Goal: Information Seeking & Learning: Learn about a topic

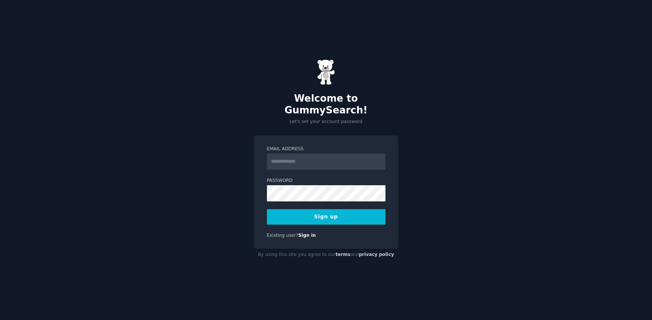
click at [323, 154] on input "Email Address" at bounding box center [326, 162] width 119 height 16
type input "**********"
click at [330, 217] on button "Sign up" at bounding box center [326, 216] width 119 height 15
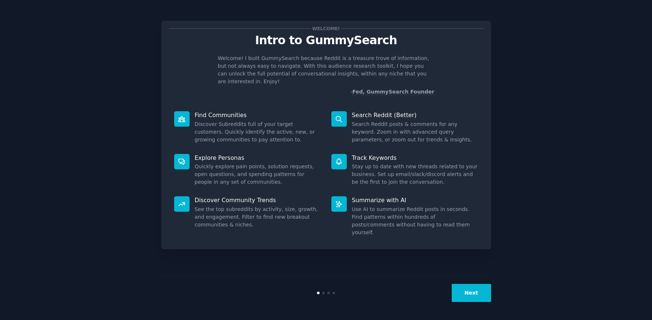
click at [201, 112] on div "Find Communities Discover Subreddits full of your target customers. Quickly ide…" at bounding box center [247, 127] width 157 height 43
click at [477, 295] on button "Next" at bounding box center [471, 293] width 39 height 18
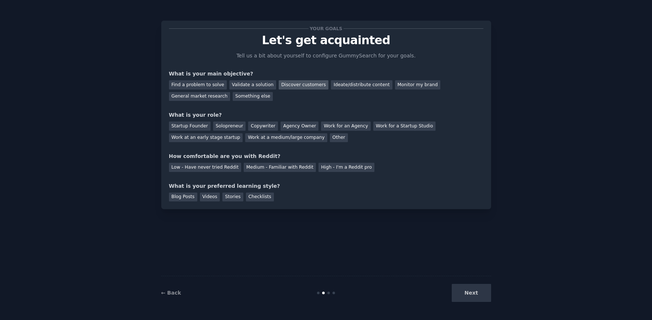
click at [291, 89] on div "Discover customers" at bounding box center [304, 84] width 50 height 9
click at [302, 126] on div "Agency Owner" at bounding box center [300, 126] width 38 height 9
click at [262, 166] on div "Medium - Familiar with Reddit" at bounding box center [280, 167] width 72 height 9
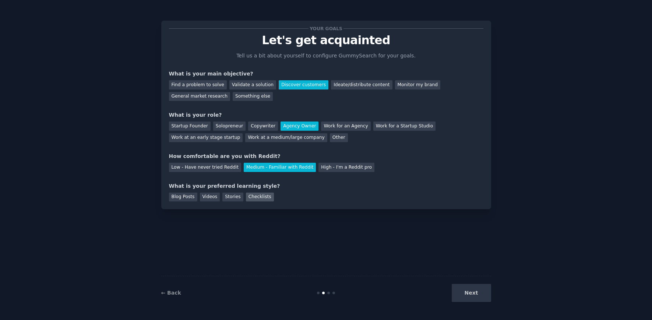
click at [256, 201] on div "Checklists" at bounding box center [260, 197] width 28 height 9
click at [471, 313] on div "Your goals Let's get acquainted Tell us a bit about yourself to configure Gummy…" at bounding box center [326, 160] width 652 height 320
click at [466, 300] on button "Next" at bounding box center [471, 293] width 39 height 18
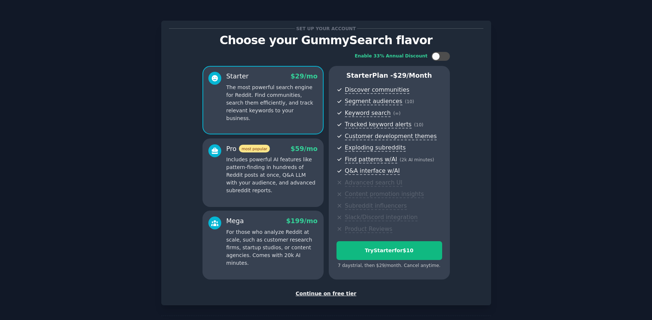
click at [334, 293] on div "Continue on free tier" at bounding box center [326, 294] width 315 height 8
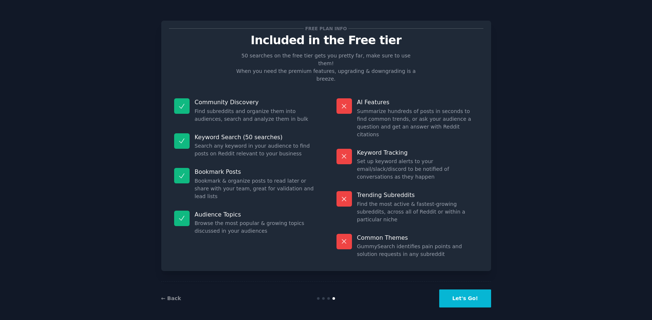
click at [460, 290] on button "Let's Go!" at bounding box center [465, 299] width 52 height 18
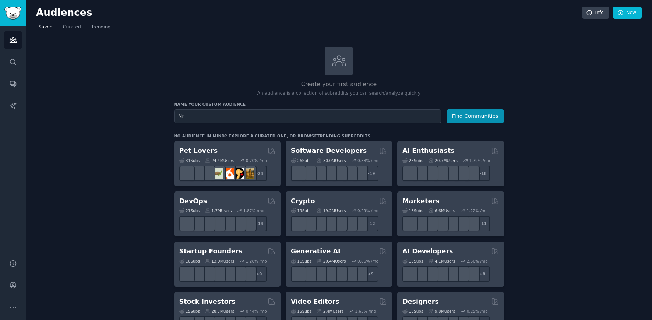
type input "N"
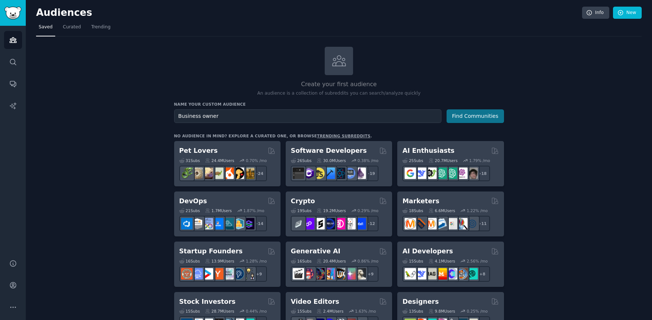
type input "Business owner"
click at [473, 120] on button "Find Communities" at bounding box center [475, 116] width 57 height 14
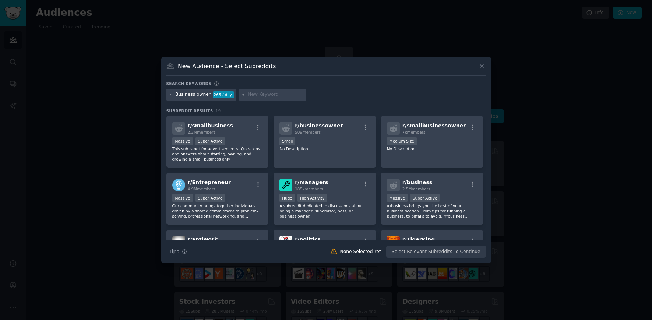
click at [252, 96] on input "text" at bounding box center [276, 94] width 56 height 7
click at [169, 95] on icon at bounding box center [171, 95] width 4 height 4
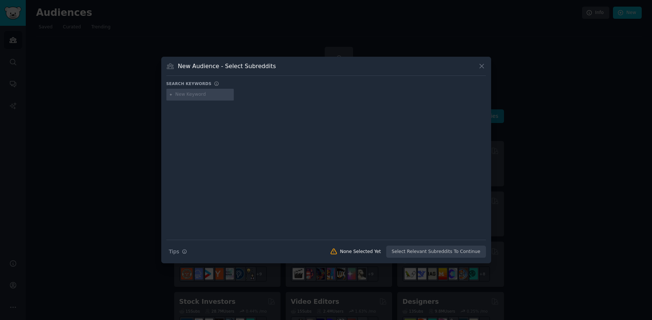
click at [190, 90] on div at bounding box center [200, 95] width 68 height 12
click at [198, 93] on input "text" at bounding box center [203, 94] width 56 height 7
click at [194, 92] on input "Google my Business" at bounding box center [203, 94] width 56 height 7
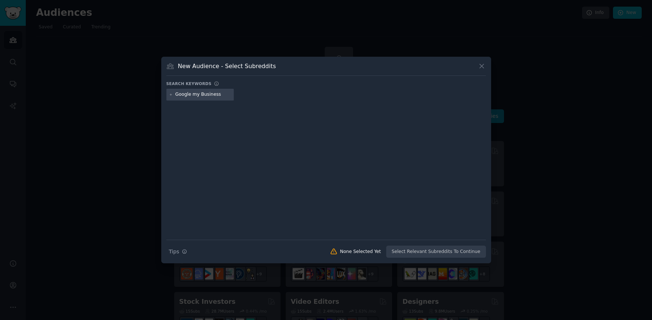
type input "Google my Business"
type input "Check out my new website"
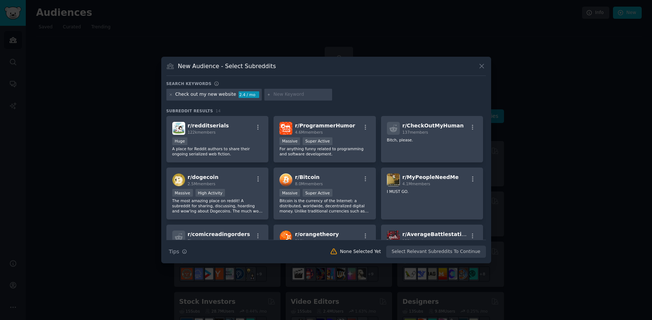
click at [209, 97] on div "Check out my new website" at bounding box center [205, 94] width 61 height 7
click at [170, 96] on icon at bounding box center [171, 95] width 4 height 4
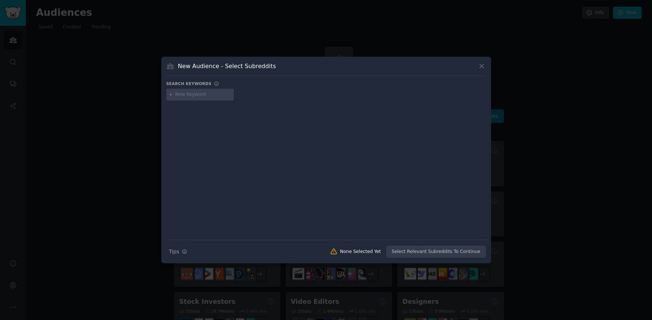
click at [189, 95] on input "text" at bounding box center [203, 94] width 56 height 7
click at [183, 94] on input "New website" at bounding box center [203, 94] width 56 height 7
type input "Launching soon"
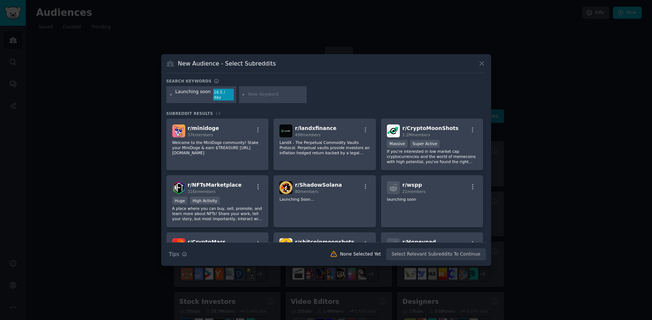
click at [170, 95] on icon at bounding box center [171, 95] width 4 height 4
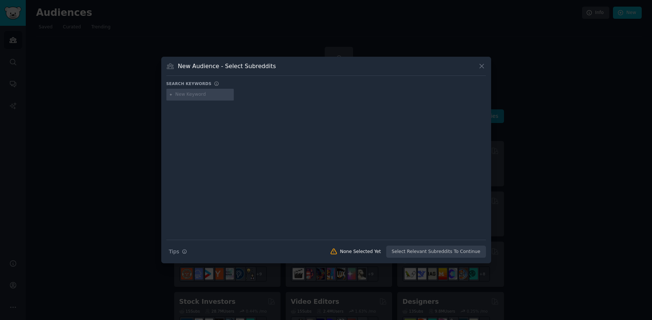
click at [192, 98] on div at bounding box center [200, 95] width 68 height 12
click at [192, 95] on input "text" at bounding box center [203, 94] width 56 height 7
click at [170, 96] on icon at bounding box center [171, 95] width 4 height 4
click at [201, 97] on input "Startups" at bounding box center [203, 94] width 56 height 7
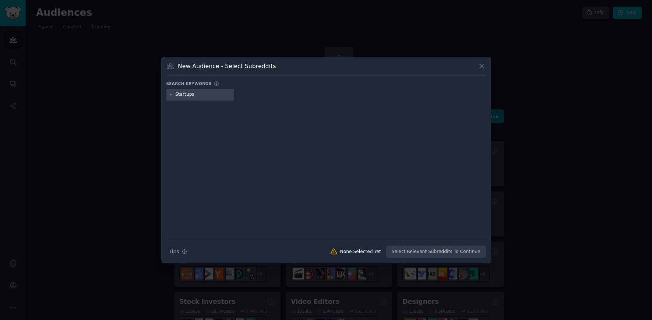
click at [201, 97] on input "Startups" at bounding box center [203, 94] width 56 height 7
type input "startup"
click at [483, 63] on icon at bounding box center [482, 66] width 8 height 8
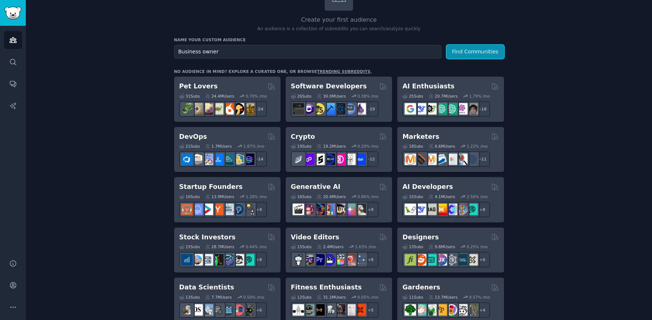
scroll to position [65, 0]
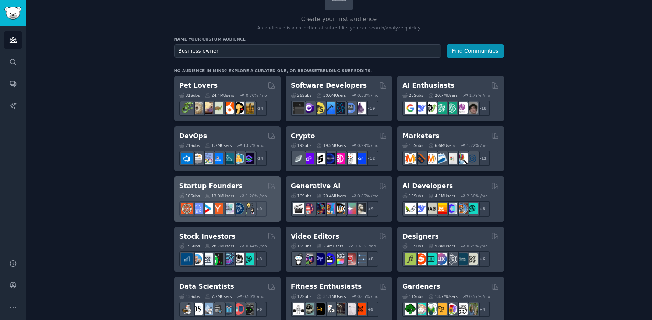
click at [260, 189] on div "Startup Founders" at bounding box center [227, 186] width 96 height 9
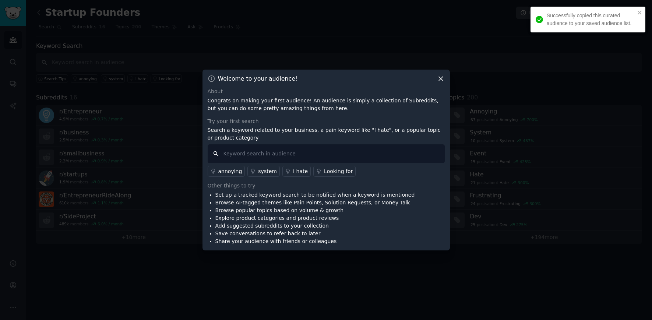
click at [284, 158] on input "text" at bounding box center [326, 153] width 237 height 19
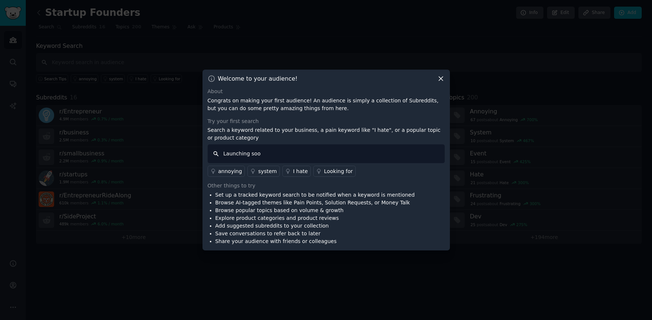
type input "Launching soon"
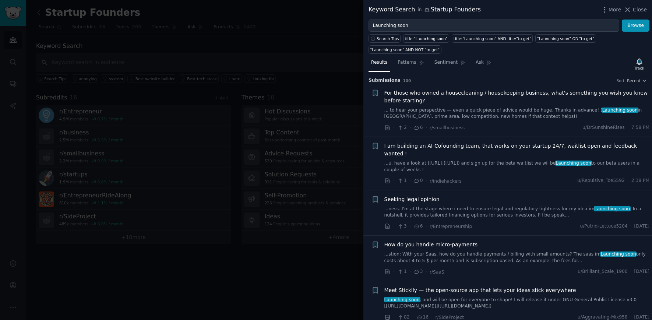
click at [477, 115] on link "... to hear your perspective — even a quick piece of advice would be huge. Than…" at bounding box center [518, 113] width 266 height 13
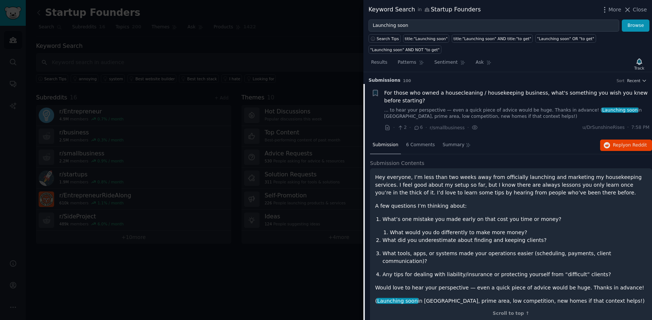
scroll to position [11, 0]
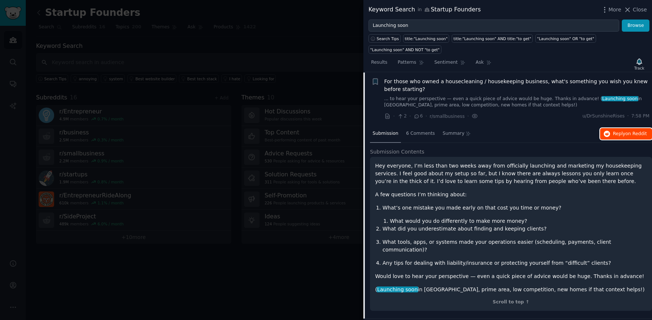
click at [614, 135] on span "Reply on Reddit" at bounding box center [630, 134] width 34 height 7
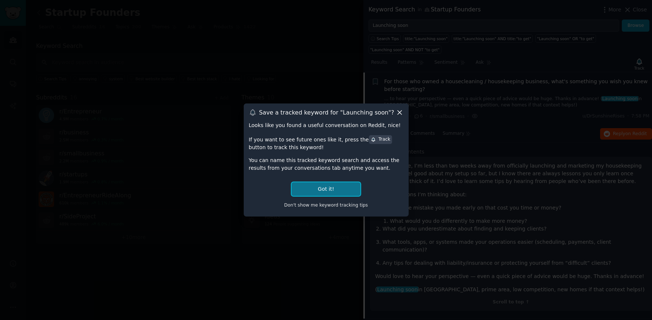
click at [350, 186] on button "Got it!" at bounding box center [326, 189] width 69 height 14
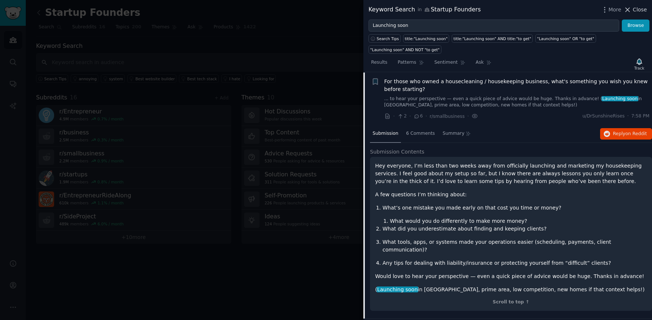
click at [635, 9] on span "Close" at bounding box center [640, 10] width 14 height 8
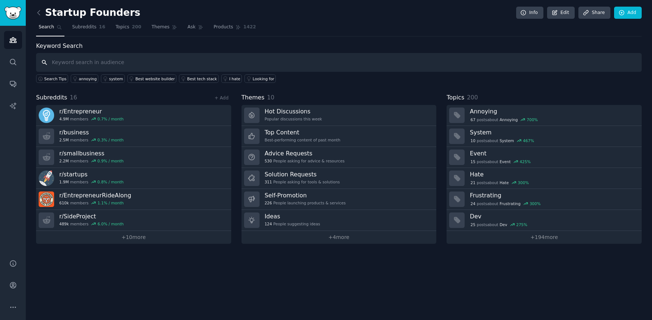
click at [247, 61] on input "text" at bounding box center [339, 62] width 606 height 19
click at [15, 302] on button "More" at bounding box center [13, 307] width 18 height 18
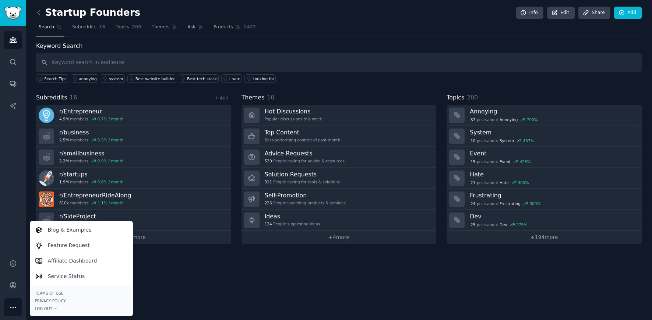
click at [502, 35] on nav "Search Subreddits 16 Topics 200 Themes Ask Products 1422" at bounding box center [339, 28] width 606 height 15
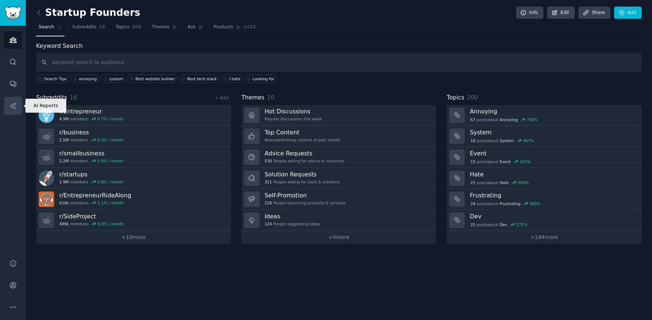
click at [14, 109] on icon "Sidebar" at bounding box center [13, 106] width 8 height 8
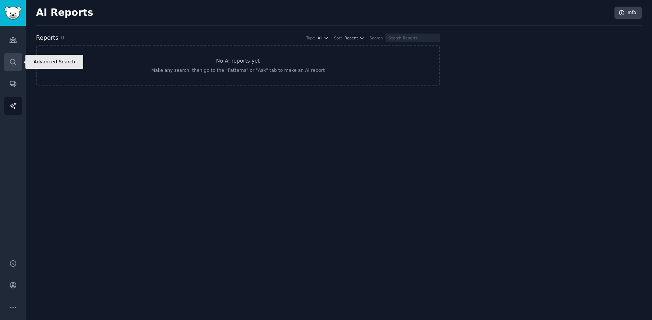
click at [16, 70] on link "Search" at bounding box center [13, 62] width 18 height 18
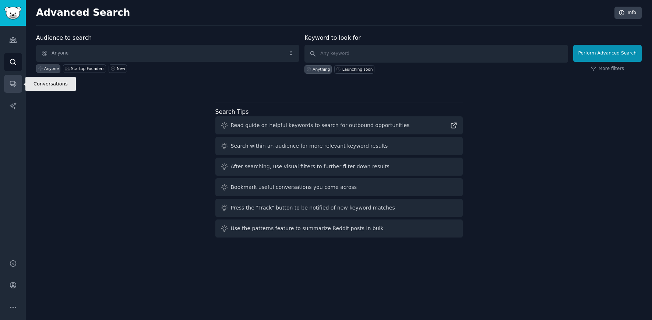
click at [16, 81] on icon "Sidebar" at bounding box center [13, 84] width 8 height 8
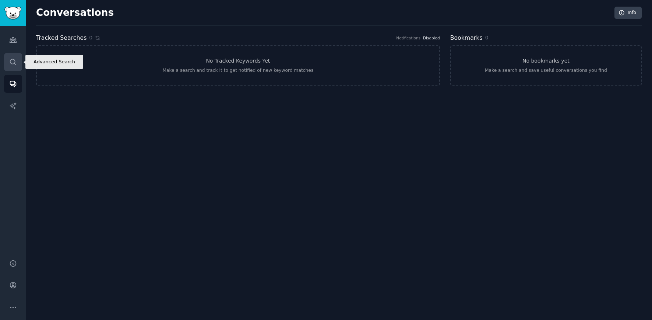
click at [16, 61] on icon "Sidebar" at bounding box center [13, 62] width 8 height 8
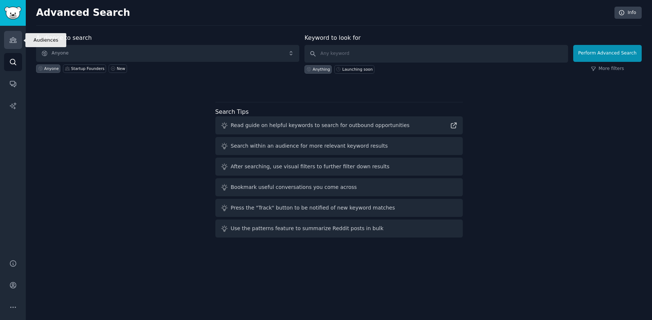
click at [12, 43] on icon "Sidebar" at bounding box center [13, 40] width 8 height 8
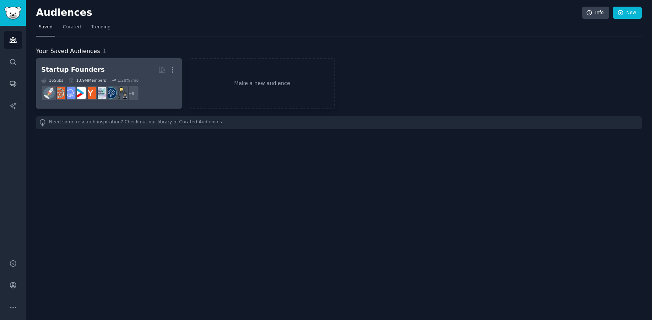
click at [108, 74] on h2 "Startup Founders More" at bounding box center [109, 69] width 136 height 13
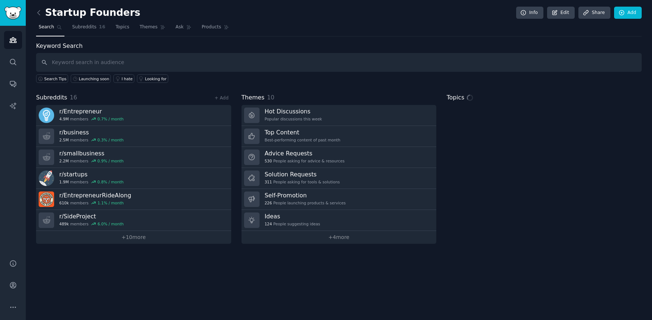
click at [169, 64] on input "text" at bounding box center [339, 62] width 606 height 19
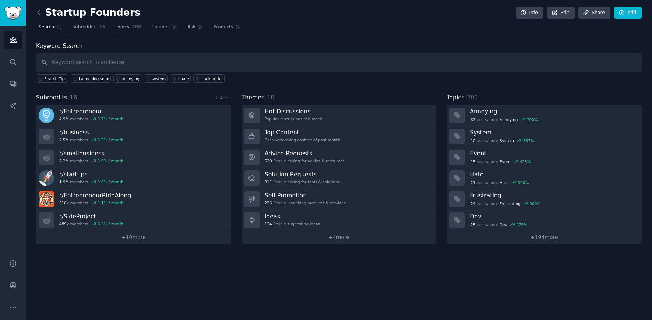
click at [137, 29] on span "200" at bounding box center [137, 27] width 10 height 7
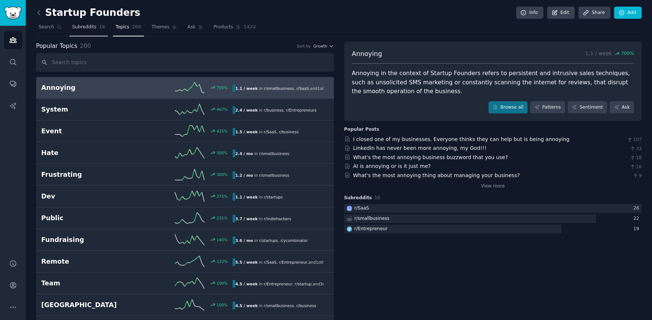
click at [95, 30] on link "Subreddits 16" at bounding box center [89, 28] width 38 height 15
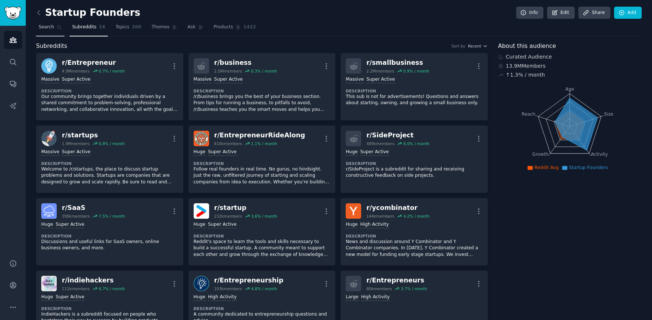
click at [45, 26] on span "Search" at bounding box center [46, 27] width 15 height 7
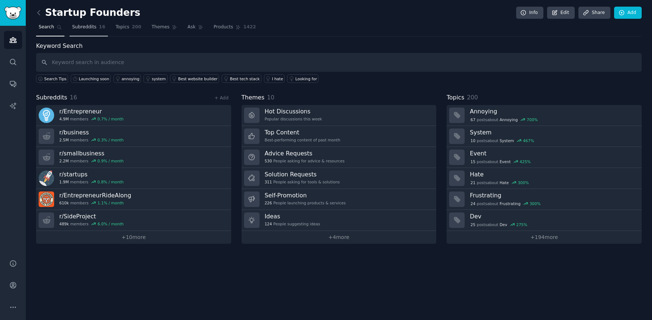
click at [89, 34] on link "Subreddits 16" at bounding box center [89, 28] width 38 height 15
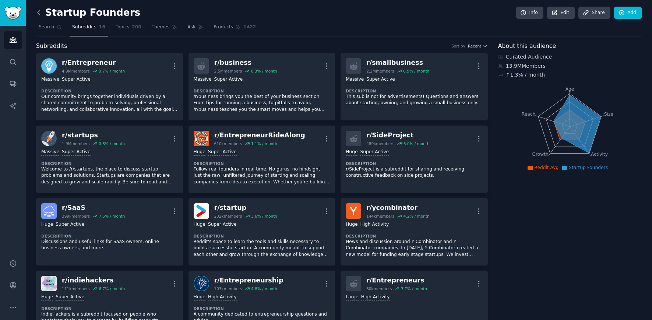
click at [40, 14] on icon at bounding box center [39, 13] width 8 height 8
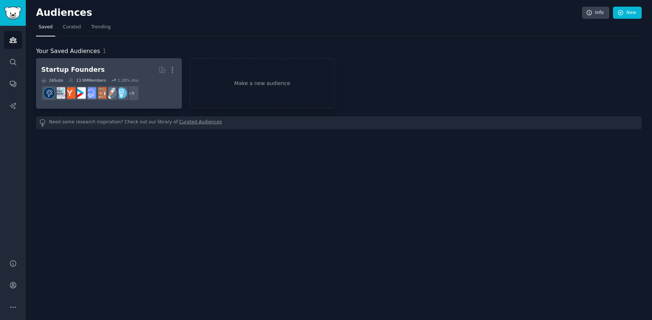
click at [118, 78] on div "1.28 % /mo" at bounding box center [128, 80] width 21 height 5
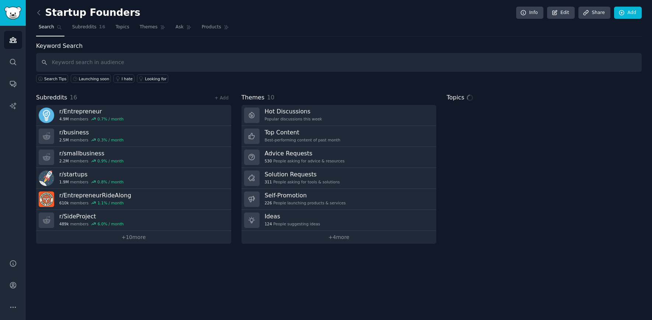
click at [84, 59] on input "text" at bounding box center [339, 62] width 606 height 19
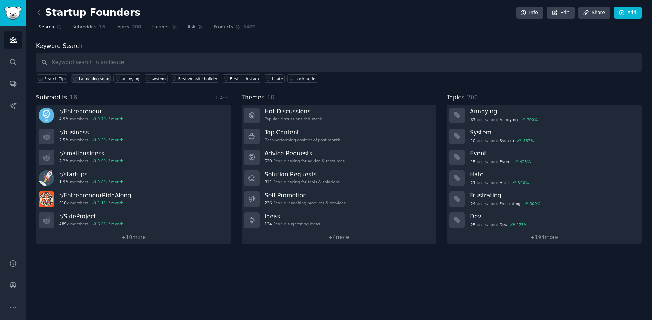
click at [85, 80] on div "Launching soon" at bounding box center [94, 78] width 31 height 5
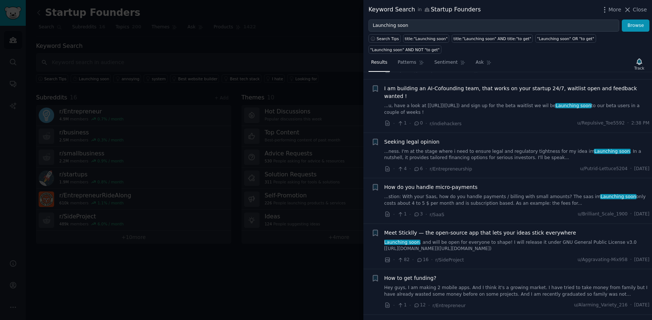
scroll to position [106, 0]
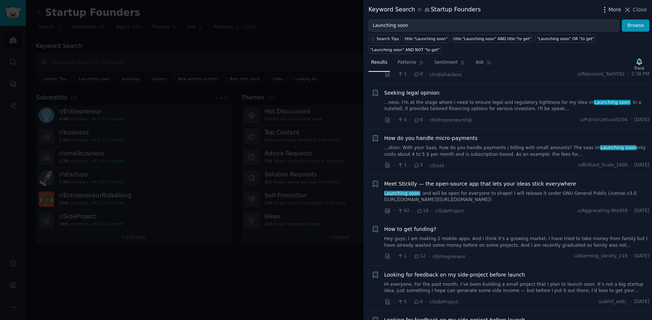
click at [608, 6] on icon "button" at bounding box center [605, 10] width 8 height 8
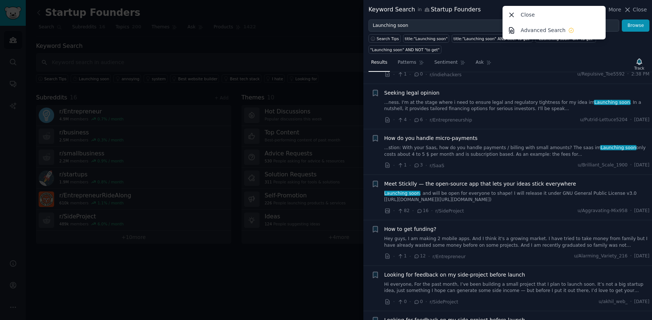
click at [544, 58] on div "Results Patterns Sentiment Ask Track" at bounding box center [508, 64] width 289 height 16
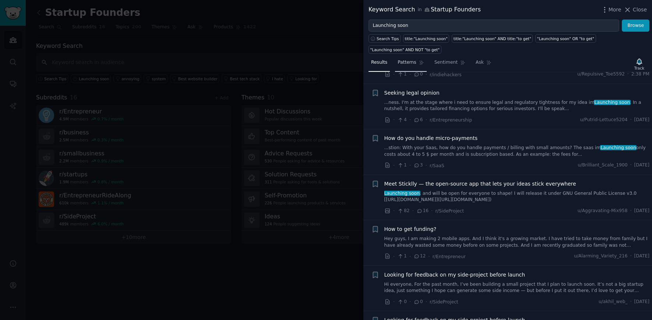
click at [408, 62] on span "Patterns" at bounding box center [407, 62] width 18 height 7
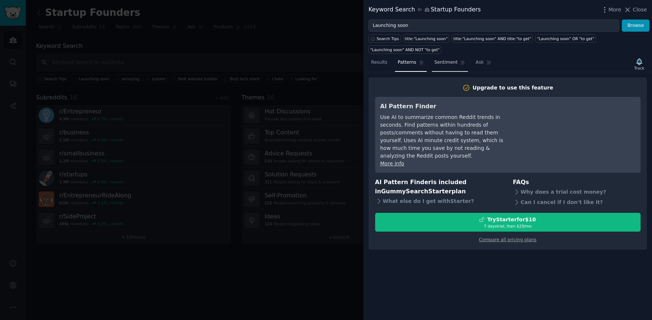
click at [456, 64] on link "Sentiment" at bounding box center [450, 64] width 36 height 15
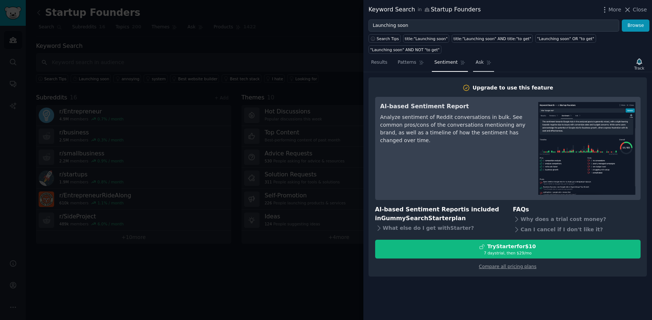
click at [481, 64] on span "Ask" at bounding box center [480, 62] width 8 height 7
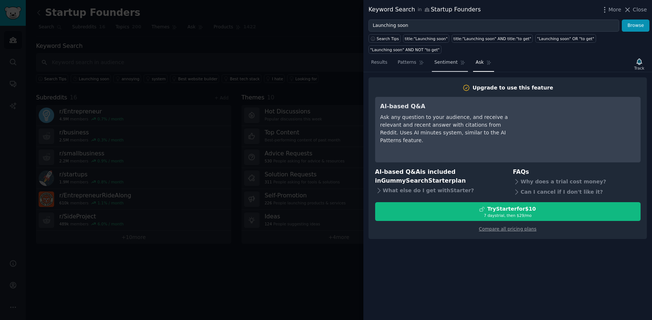
click at [445, 65] on span "Sentiment" at bounding box center [446, 62] width 23 height 7
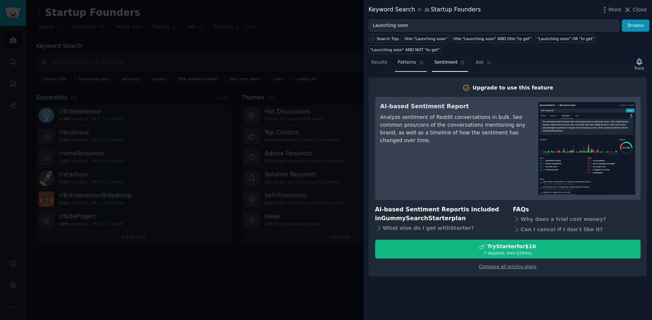
click at [408, 63] on span "Patterns" at bounding box center [407, 62] width 18 height 7
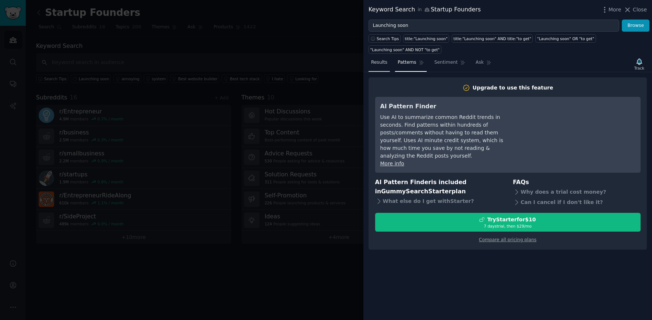
click at [389, 62] on link "Results" at bounding box center [379, 64] width 21 height 15
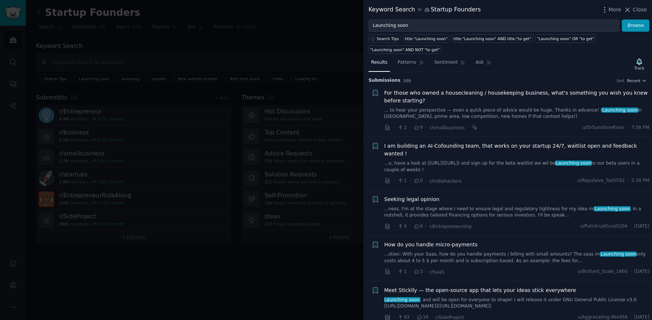
click at [470, 160] on link "...u, have a look at [[URL]]([URL]) and sign up for the beta waitlist we wil be…" at bounding box center [518, 166] width 266 height 13
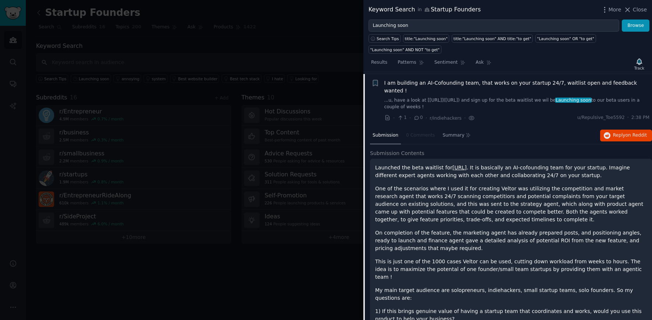
scroll to position [65, 0]
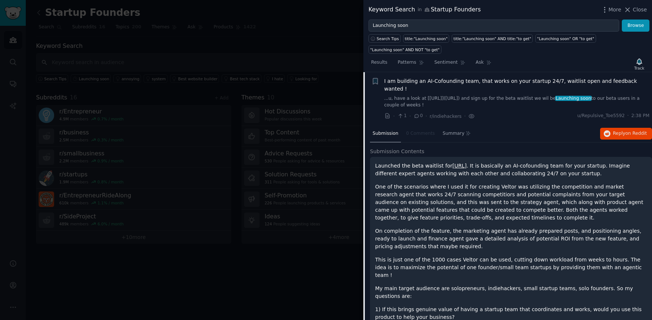
click at [460, 163] on link "[URL]" at bounding box center [460, 166] width 14 height 6
click at [623, 130] on span "Reply on Reddit" at bounding box center [630, 133] width 34 height 7
click at [639, 9] on span "Close" at bounding box center [640, 10] width 14 height 8
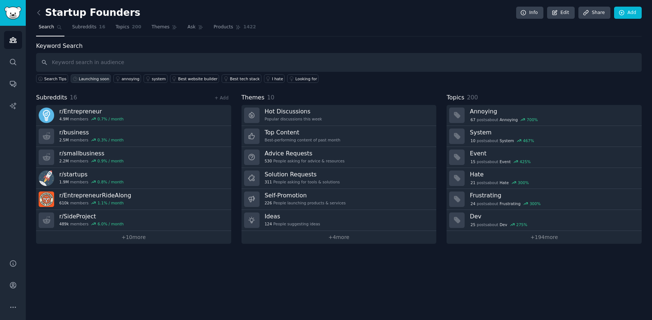
click at [99, 77] on div "Launching soon" at bounding box center [94, 78] width 31 height 5
